Goal: Information Seeking & Learning: Check status

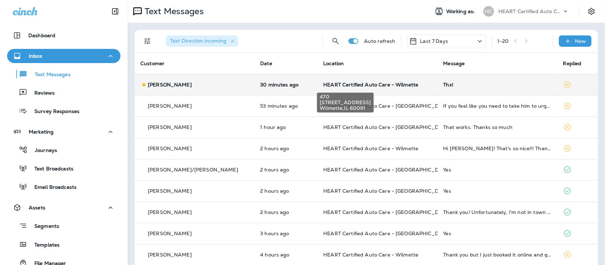
click at [323, 85] on span "HEART Certified Auto Care - Wilmette" at bounding box center [370, 85] width 95 height 6
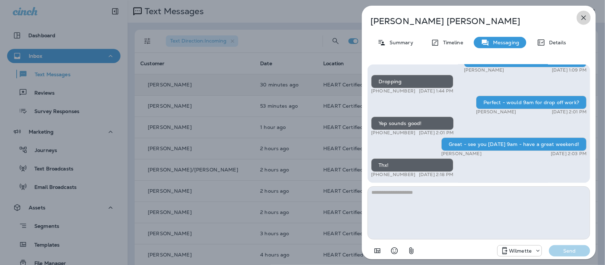
click at [584, 19] on icon "button" at bounding box center [584, 17] width 9 height 9
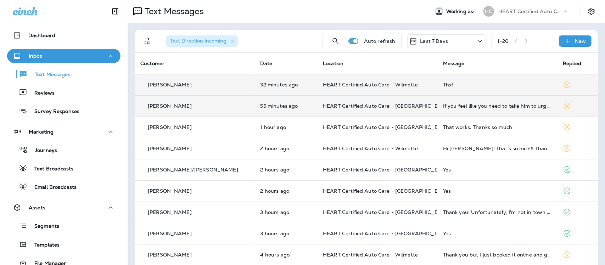
click at [438, 107] on td "If you feel like you need to take him to urgent care let me know" at bounding box center [498, 105] width 120 height 21
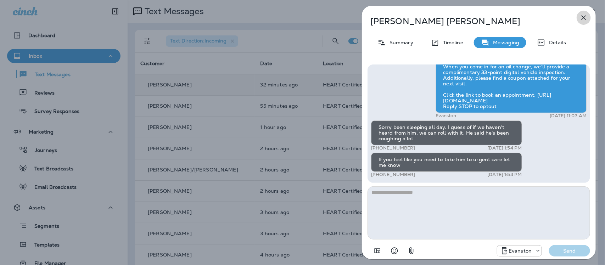
click at [586, 18] on icon "button" at bounding box center [584, 17] width 9 height 9
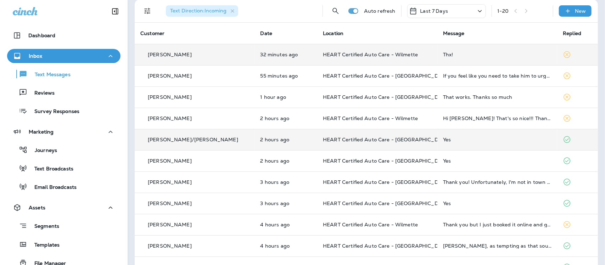
scroll to position [20, 0]
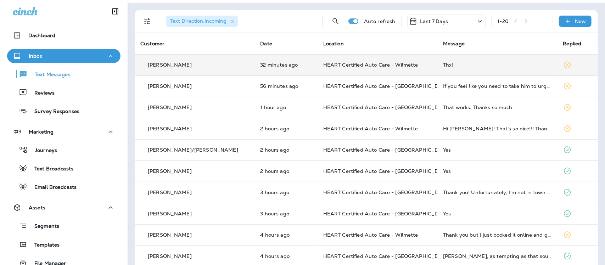
click at [522, 21] on div "1 - 20" at bounding box center [523, 21] width 50 height 11
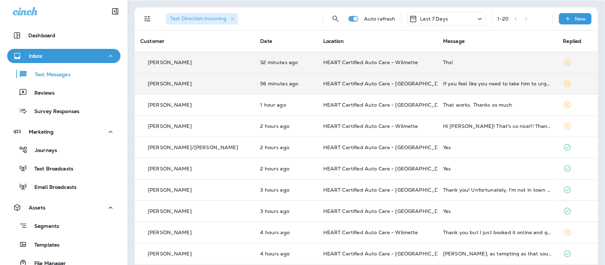
scroll to position [0, 0]
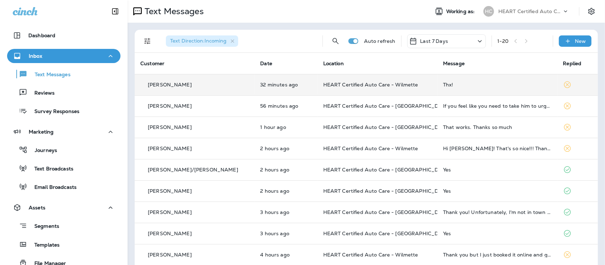
click at [522, 41] on div "1 - 20" at bounding box center [523, 41] width 50 height 11
click at [522, 42] on div "1 - 20" at bounding box center [523, 41] width 50 height 11
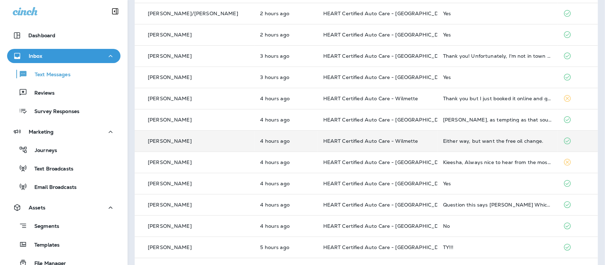
scroll to position [177, 0]
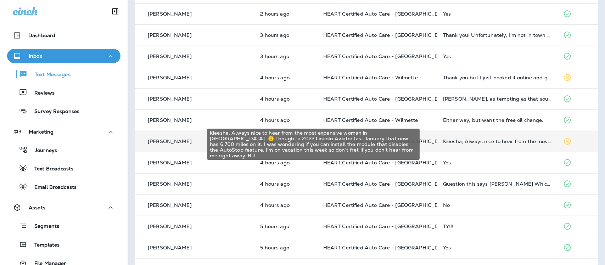
click at [476, 142] on div "Kieesha, Always nice to hear from the most expensive woman in [GEOGRAPHIC_DATA]…" at bounding box center [497, 142] width 109 height 6
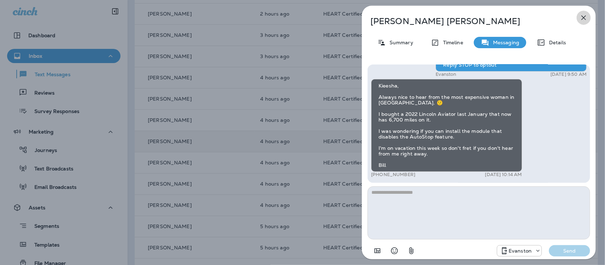
click at [582, 17] on icon "button" at bounding box center [584, 17] width 9 height 9
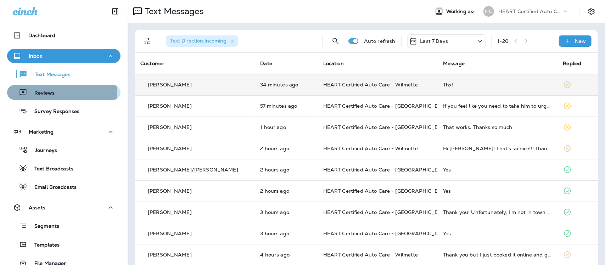
click at [46, 94] on p "Reviews" at bounding box center [40, 93] width 27 height 7
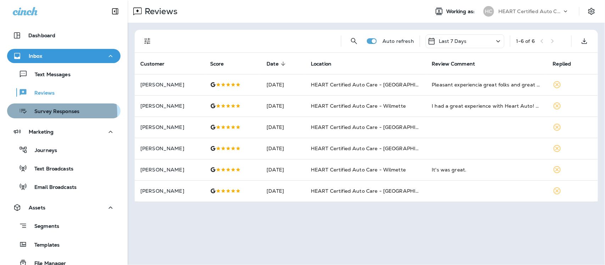
click at [48, 114] on p "Survey Responses" at bounding box center [53, 112] width 52 height 7
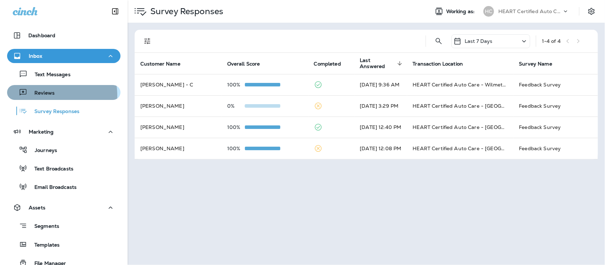
click at [43, 96] on p "Reviews" at bounding box center [40, 93] width 27 height 7
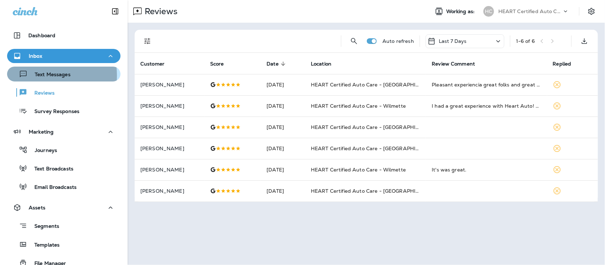
click at [36, 76] on p "Text Messages" at bounding box center [49, 75] width 43 height 7
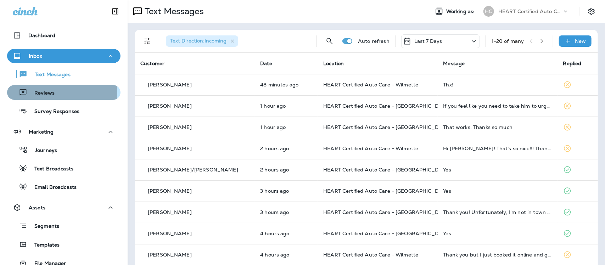
click at [43, 94] on p "Reviews" at bounding box center [40, 93] width 27 height 7
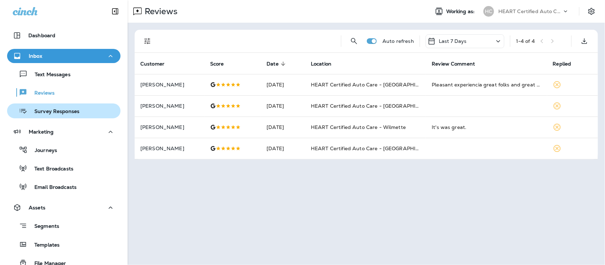
click at [61, 112] on p "Survey Responses" at bounding box center [53, 112] width 52 height 7
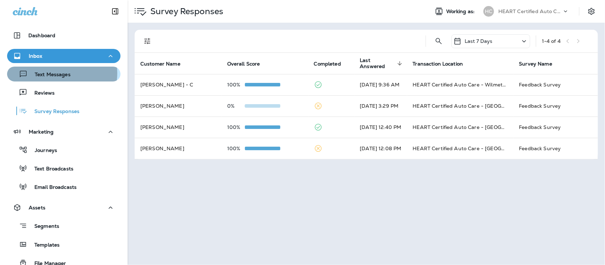
click at [61, 73] on p "Text Messages" at bounding box center [49, 75] width 43 height 7
